Goal: Information Seeking & Learning: Learn about a topic

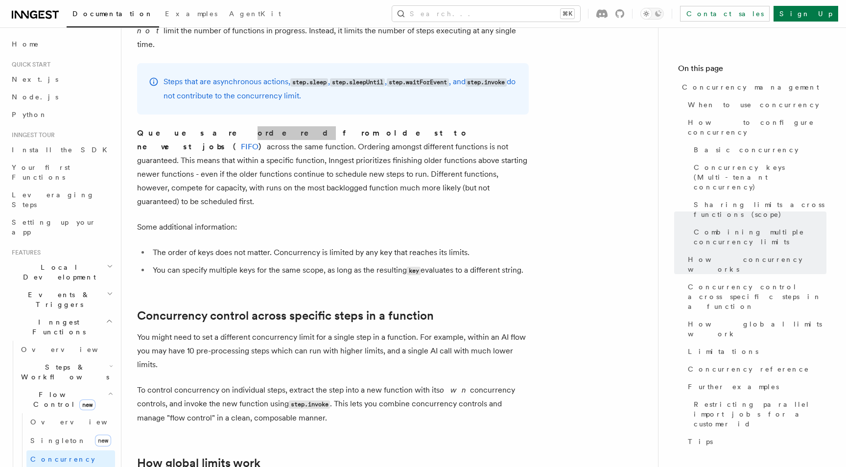
scroll to position [2148, 0]
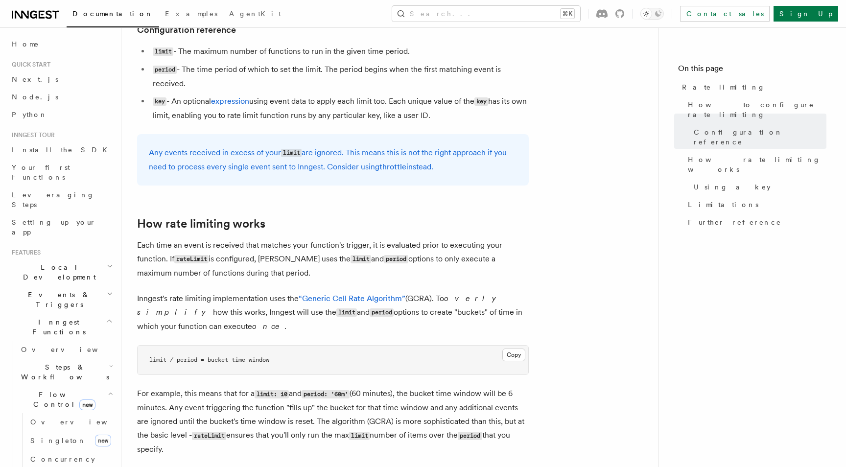
scroll to position [469, 0]
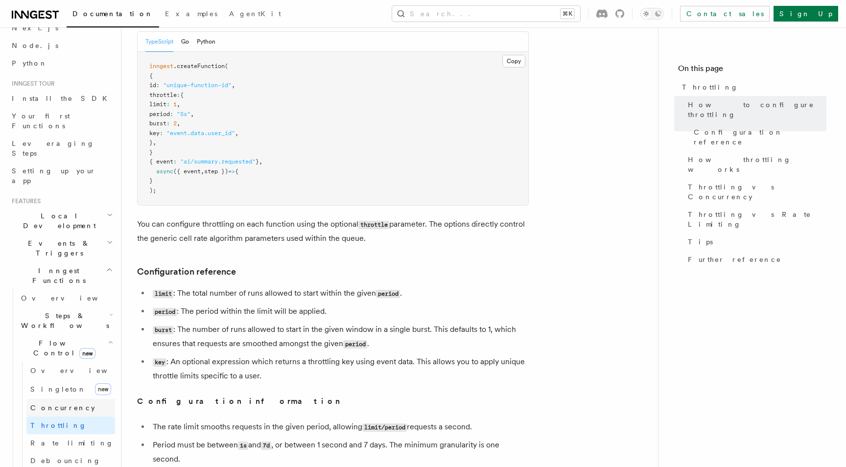
scroll to position [75, 0]
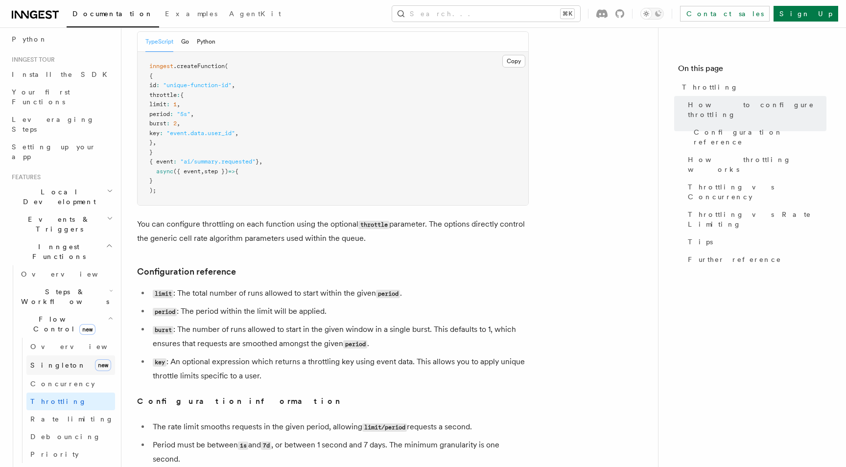
click at [56, 361] on span "Singleton" at bounding box center [58, 365] width 56 height 8
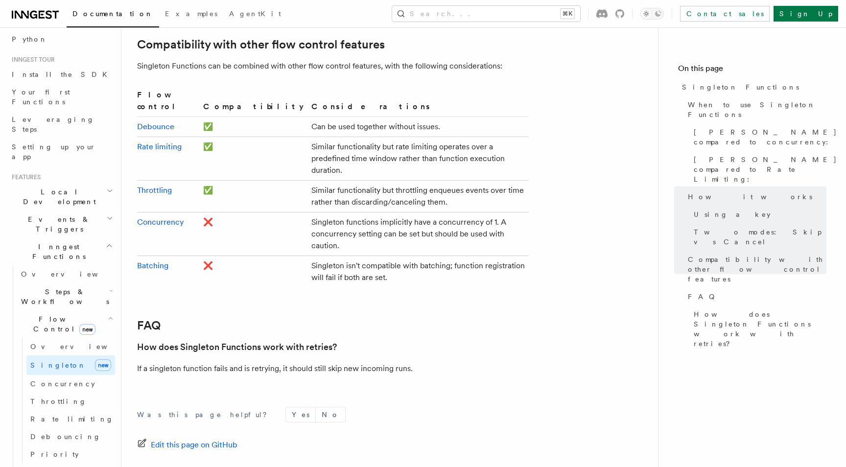
scroll to position [1655, 0]
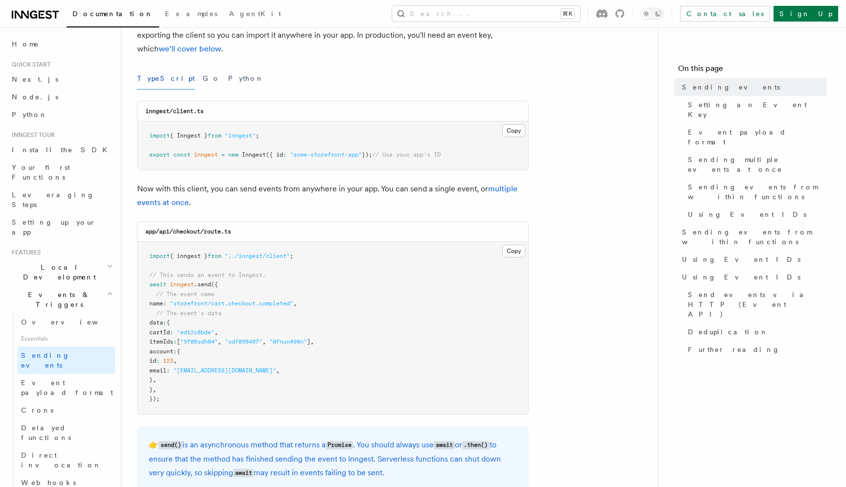
scroll to position [102, 0]
click at [691, 108] on span "Setting an Event Key" at bounding box center [757, 110] width 139 height 20
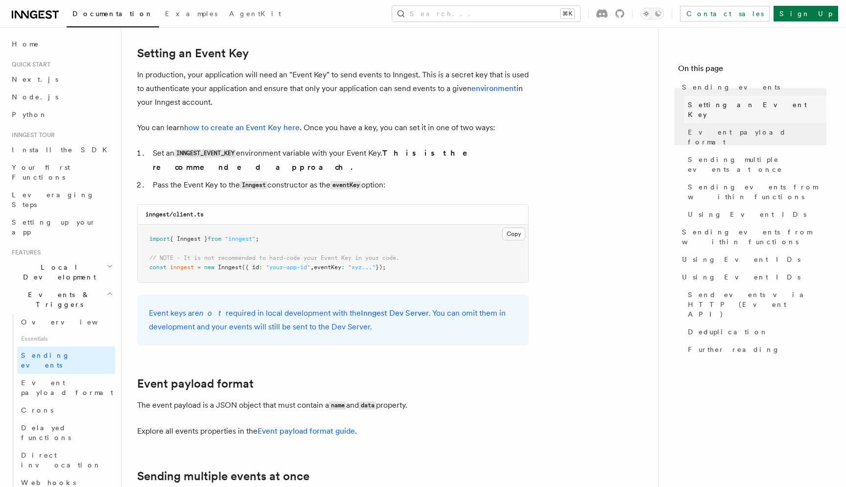
scroll to position [737, 0]
click at [580, 14] on button "Search... ⌘K" at bounding box center [486, 14] width 188 height 16
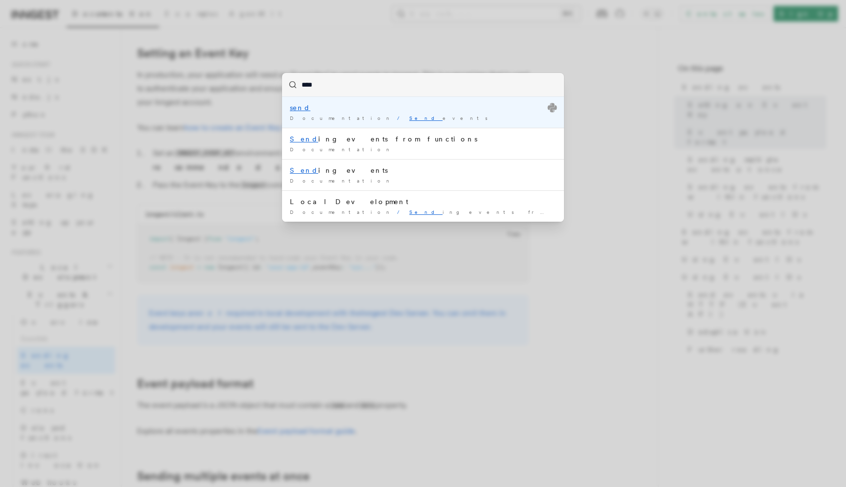
type input "*****"
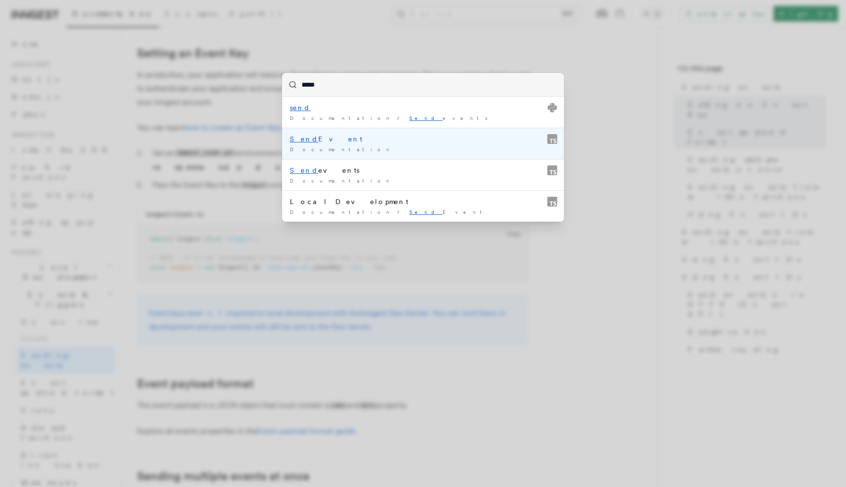
click at [302, 137] on mark "Send" at bounding box center [304, 139] width 28 height 8
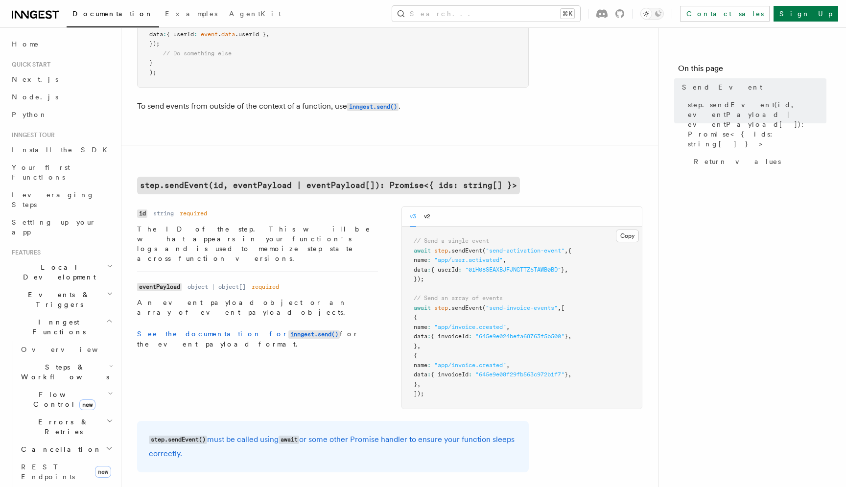
scroll to position [198, 0]
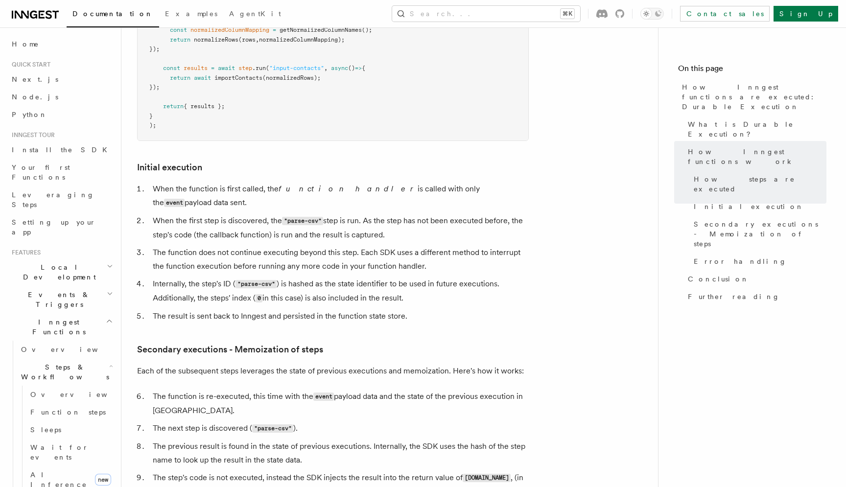
scroll to position [1091, 0]
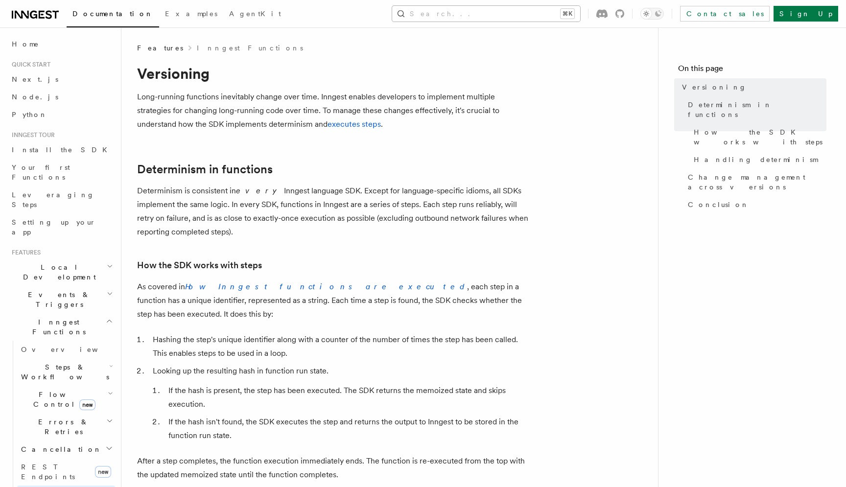
click at [540, 13] on button "Search... ⌘K" at bounding box center [486, 14] width 188 height 16
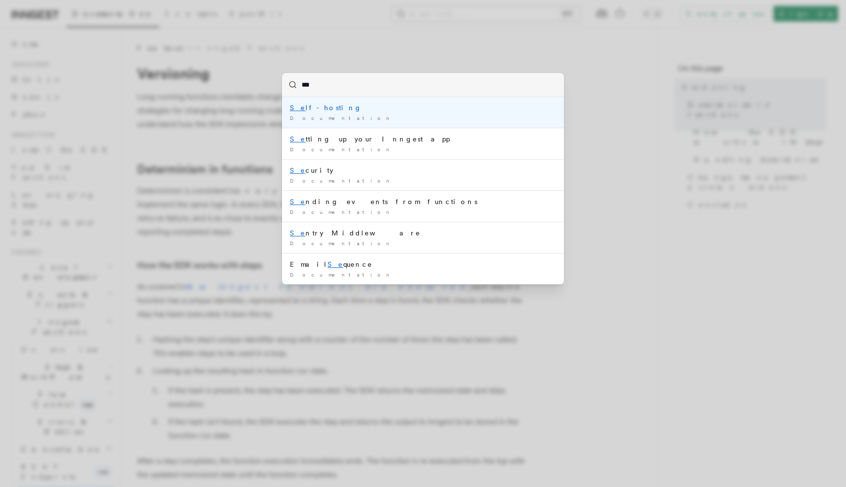
type input "****"
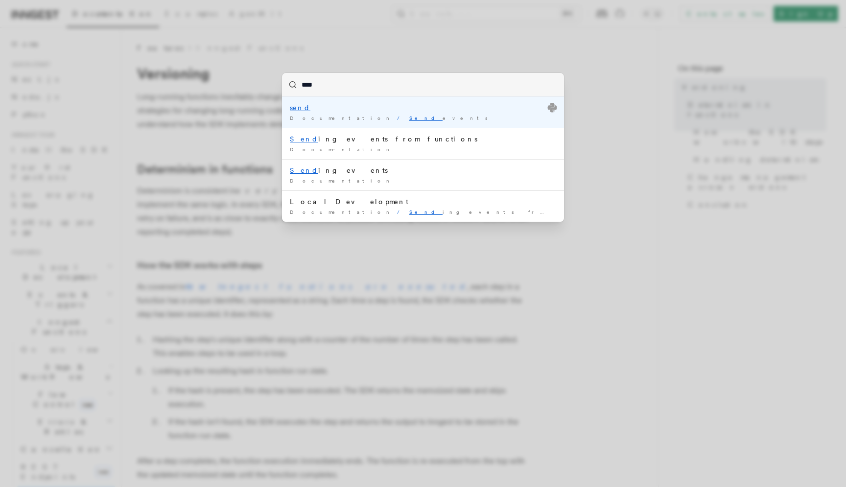
click at [297, 108] on mark "send" at bounding box center [300, 108] width 21 height 8
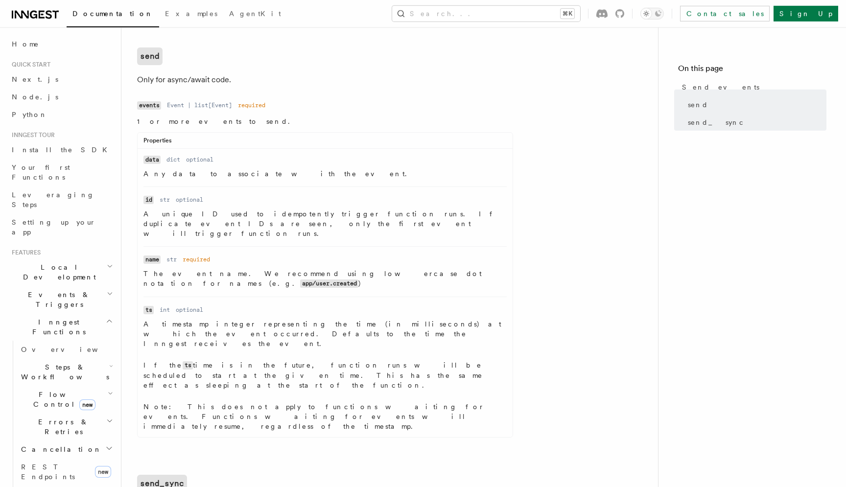
scroll to position [387, 0]
click at [179, 205] on dl "Name id Type str Required optional Description A unique ID used to idempotently…" at bounding box center [324, 217] width 363 height 44
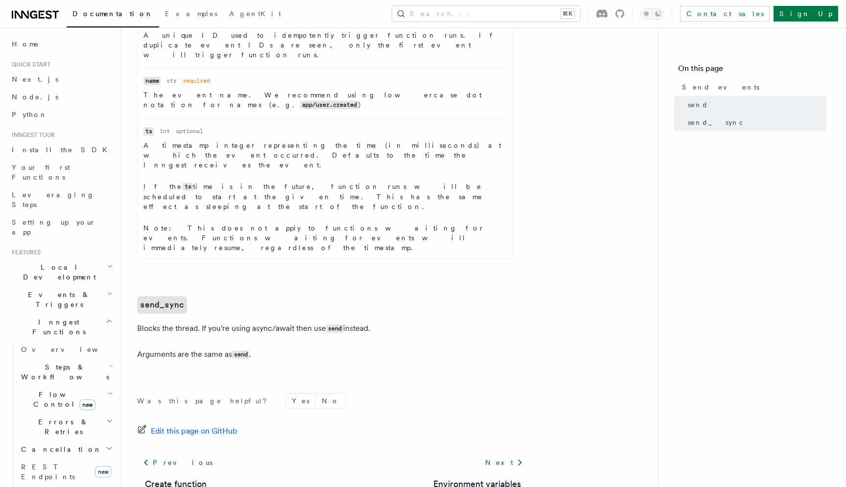
scroll to position [566, 0]
click at [180, 296] on code "send_sync" at bounding box center [162, 305] width 50 height 18
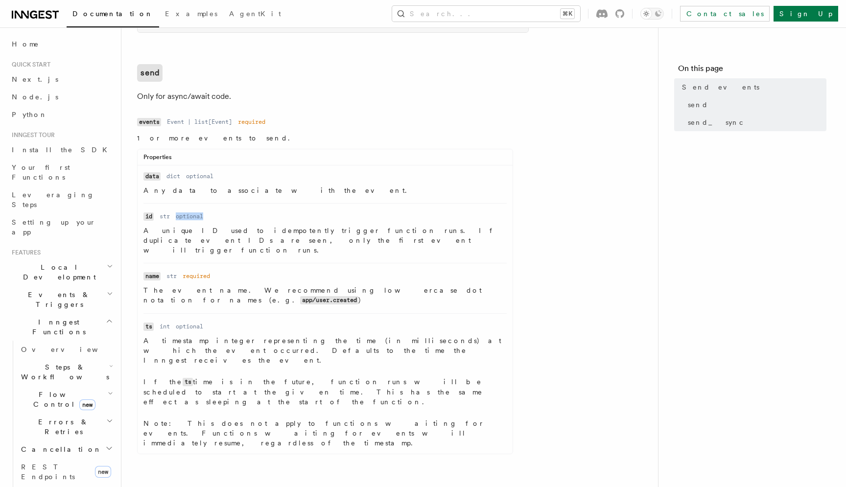
scroll to position [365, 0]
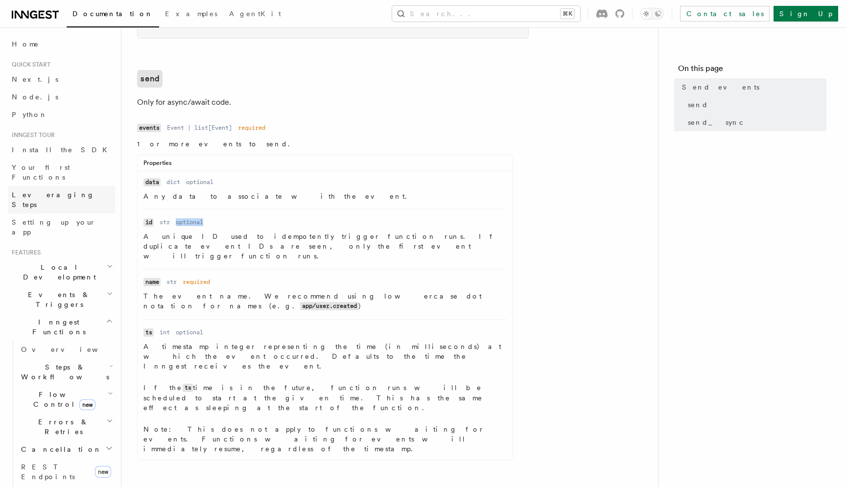
click at [66, 191] on link "Leveraging Steps" at bounding box center [61, 199] width 107 height 27
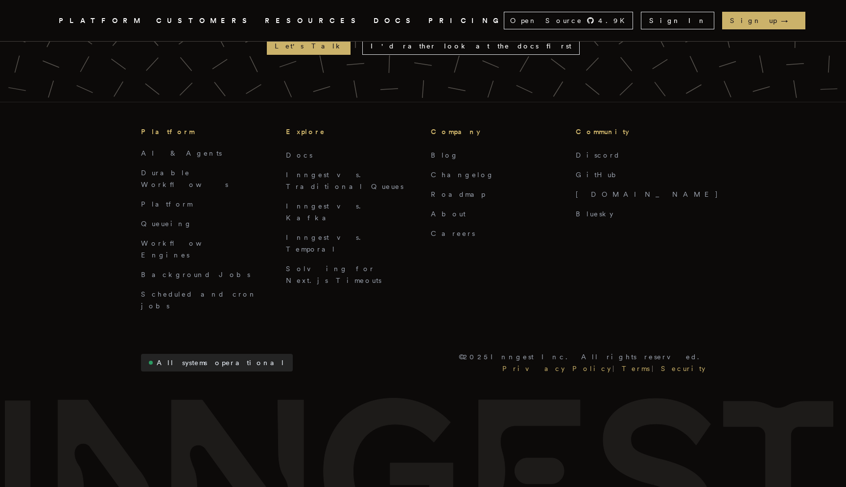
scroll to position [3284, 0]
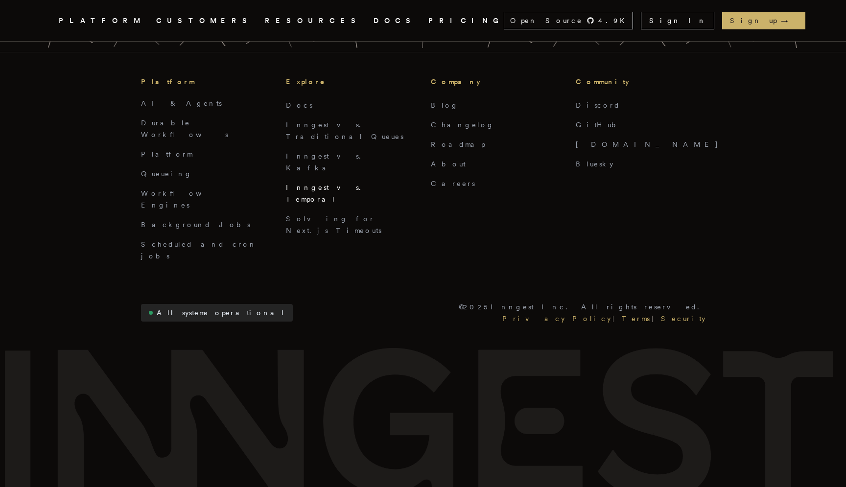
click at [329, 200] on link "Inngest vs. Temporal" at bounding box center [326, 194] width 81 height 20
